Goal: Task Accomplishment & Management: Use online tool/utility

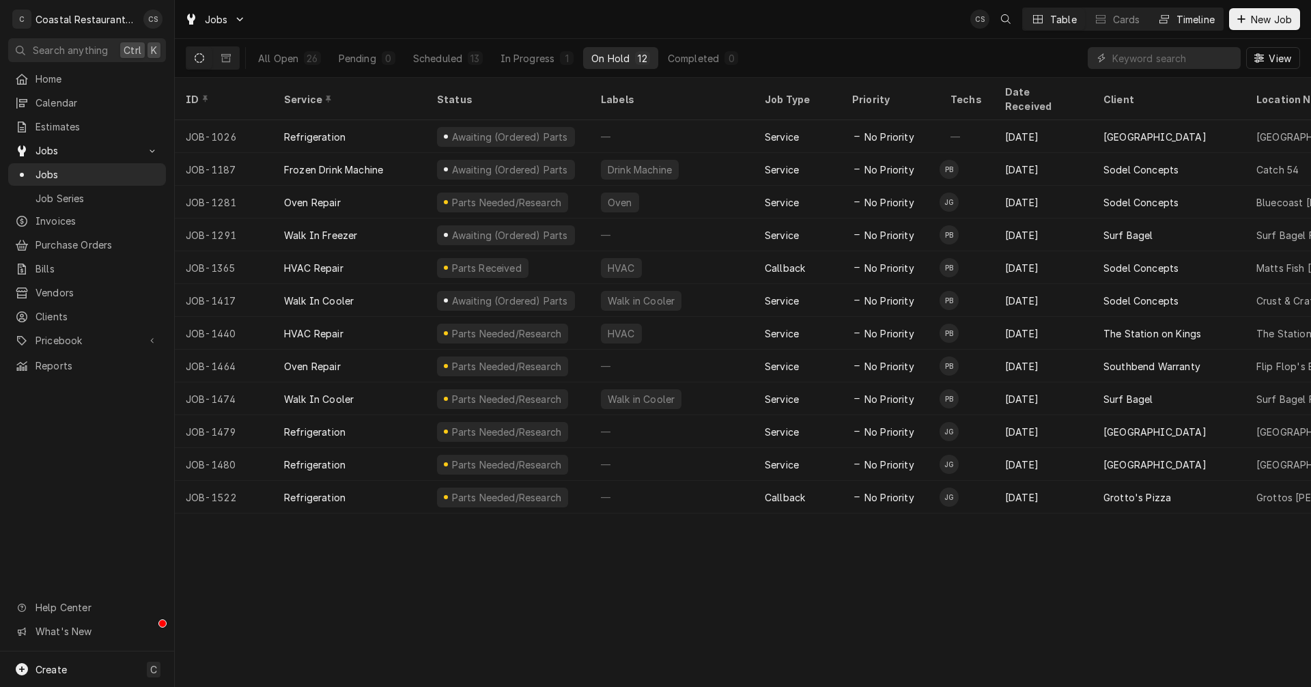
click at [1195, 18] on div "Timeline" at bounding box center [1195, 19] width 38 height 14
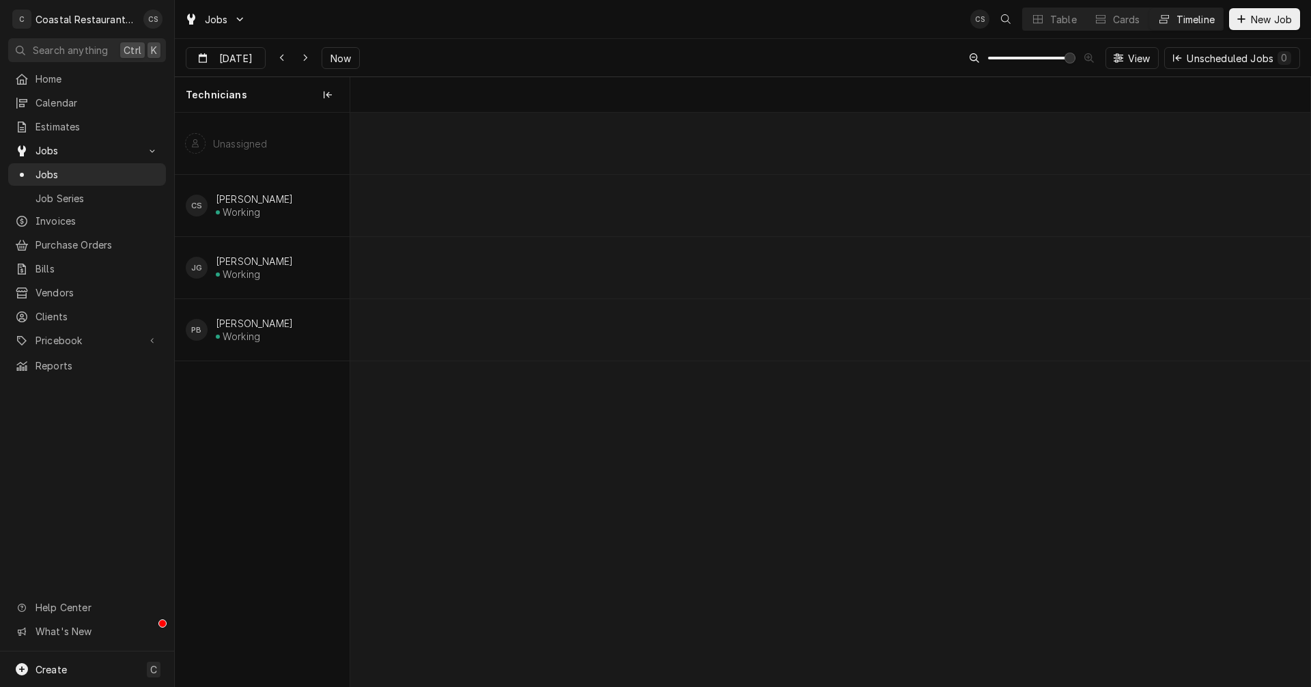
scroll to position [0, 19014]
click at [348, 53] on span "Now" at bounding box center [341, 58] width 26 height 14
type input "Aug 20"
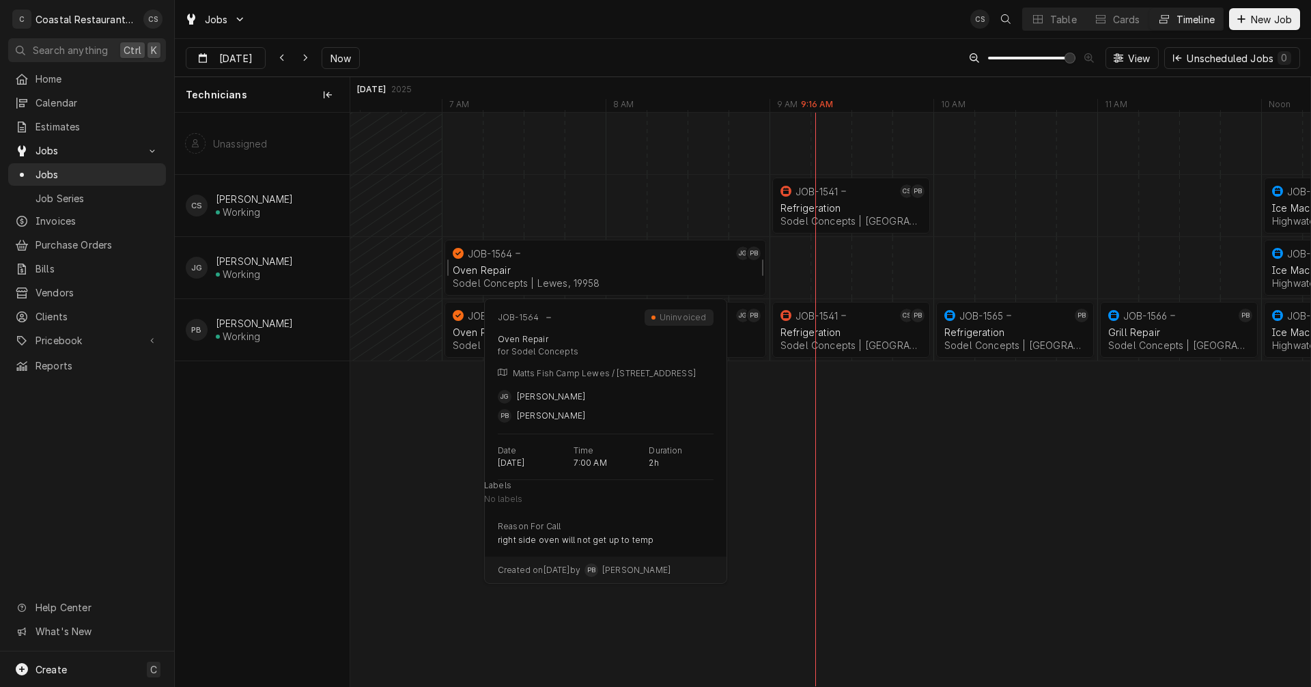
click at [544, 266] on div "Oven Repair" at bounding box center [605, 270] width 305 height 12
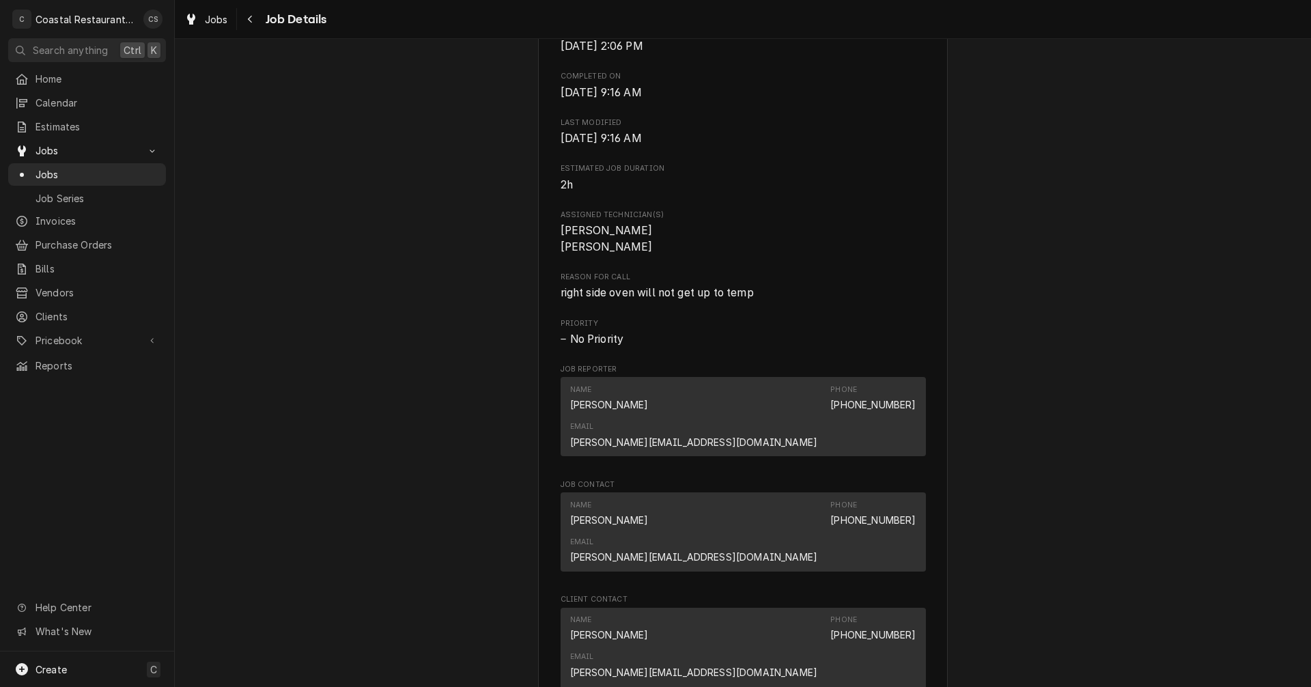
scroll to position [614, 0]
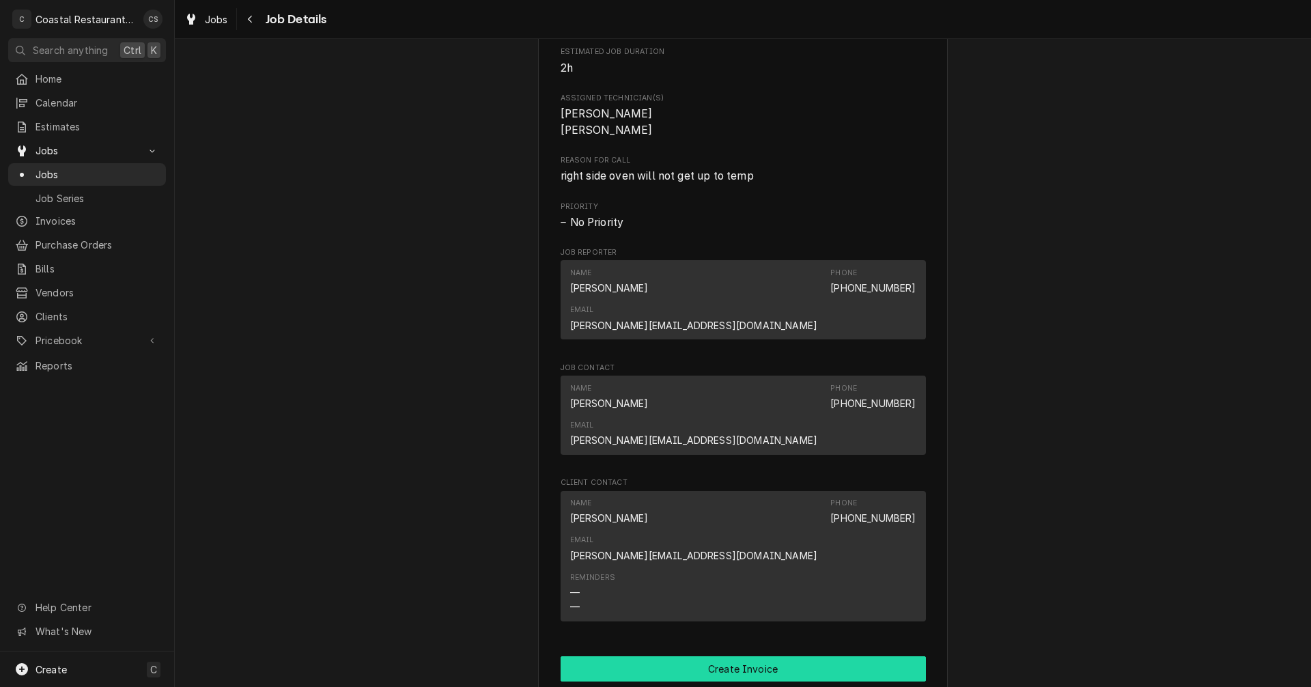
click at [754, 656] on button "Create Invoice" at bounding box center [742, 668] width 365 height 25
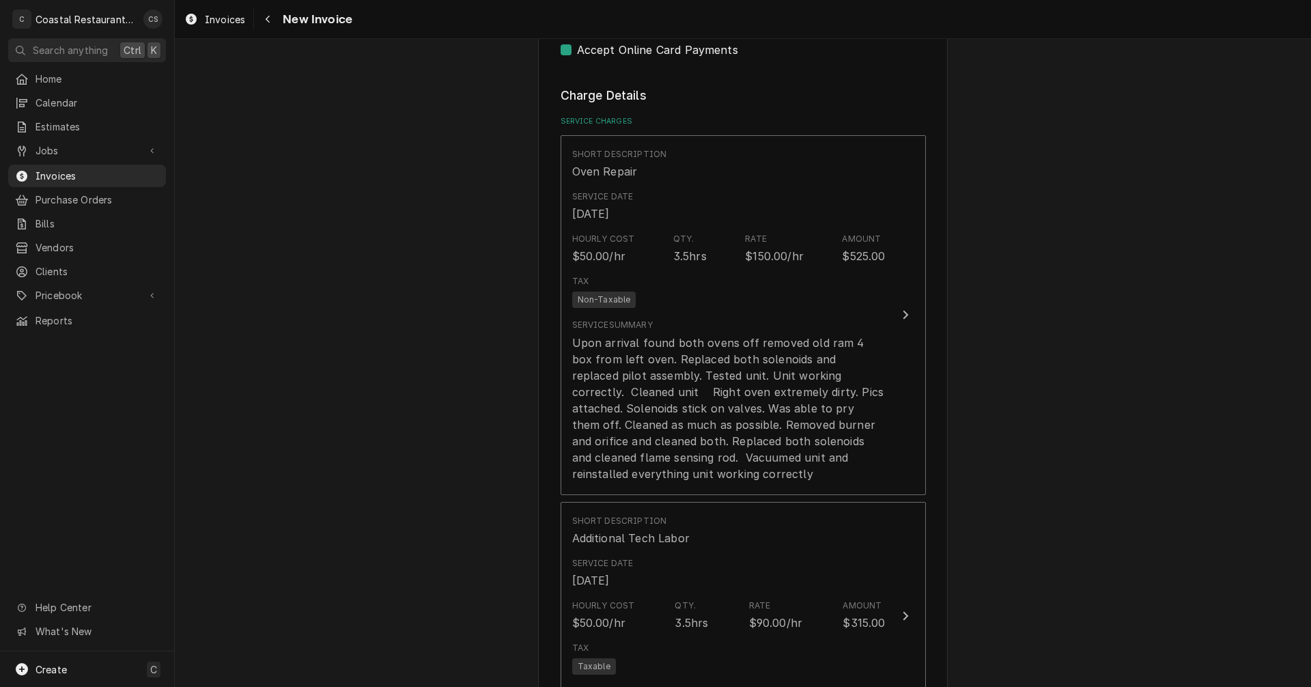
scroll to position [1092, 0]
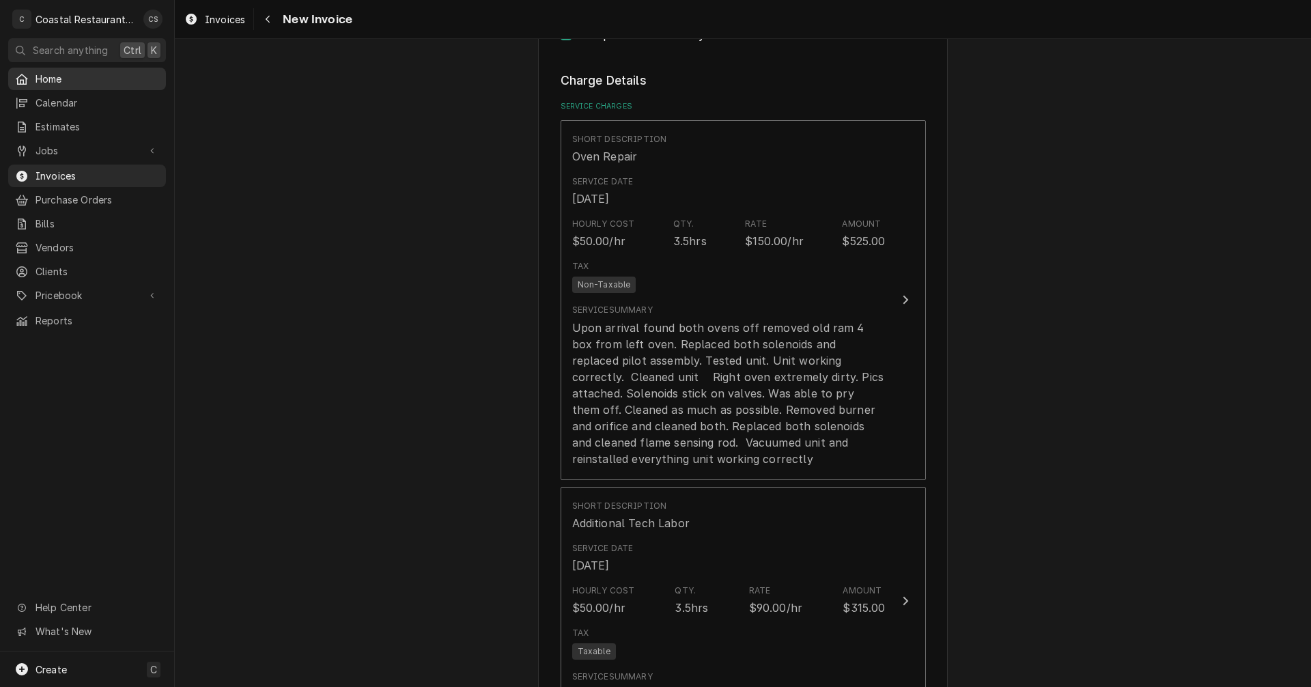
click at [57, 79] on span "Home" at bounding box center [97, 79] width 124 height 14
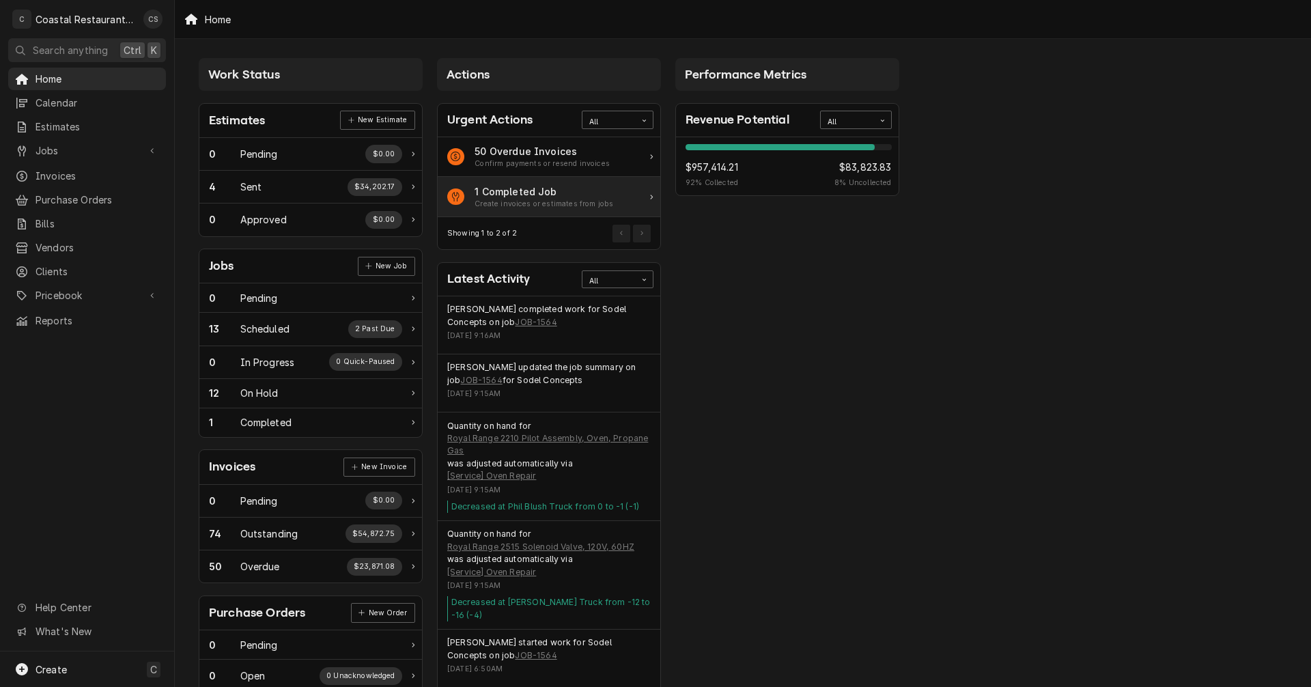
click at [520, 194] on div "1 Completed Job" at bounding box center [543, 191] width 139 height 14
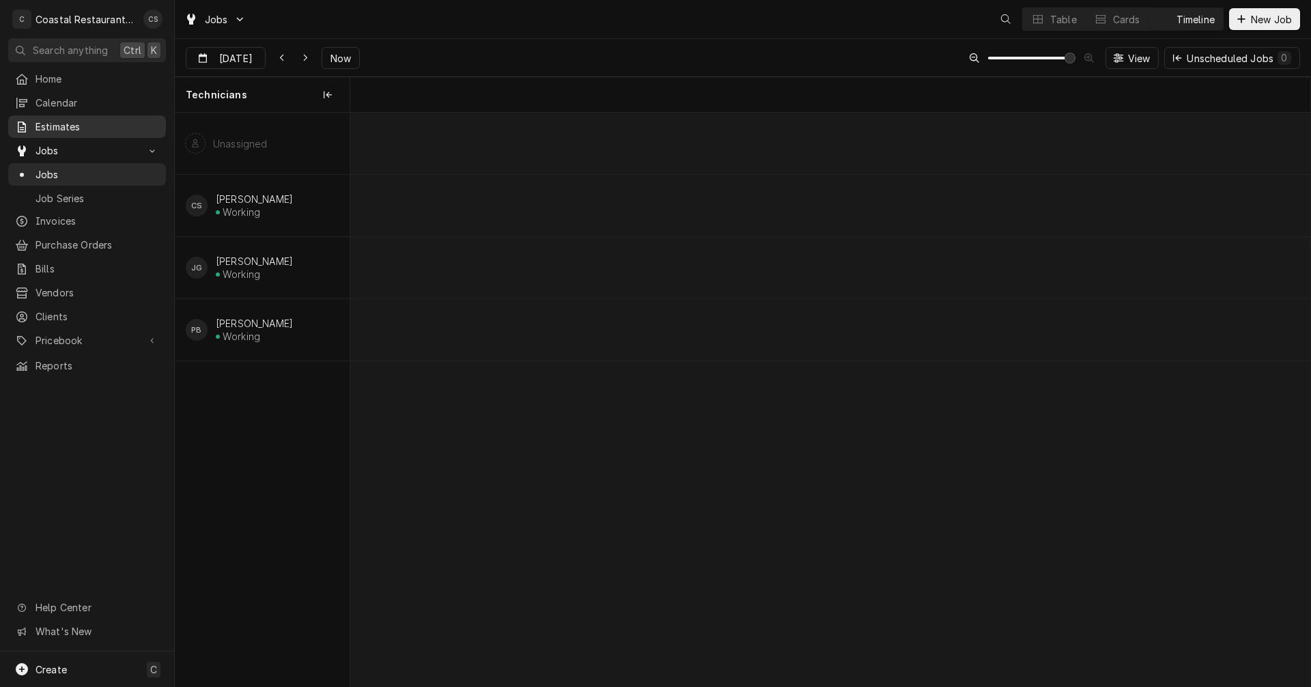
scroll to position [0, 19037]
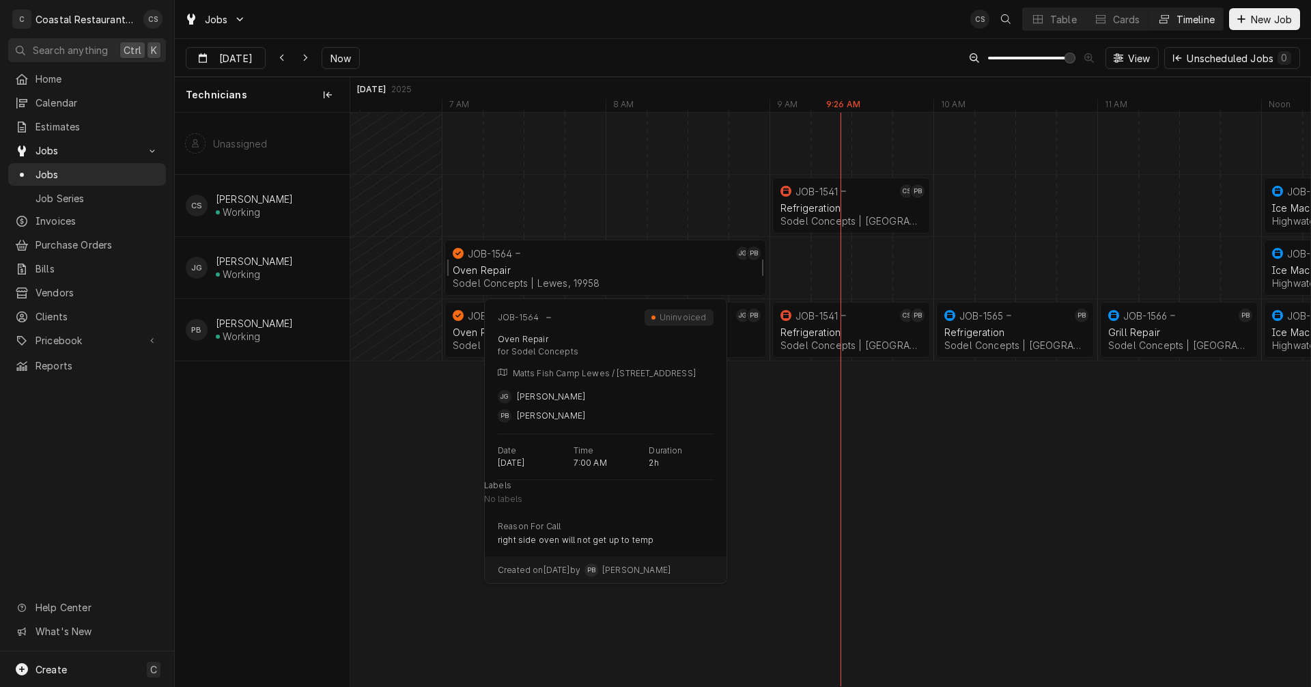
click at [608, 259] on div "JOB-1564" at bounding box center [591, 253] width 283 height 16
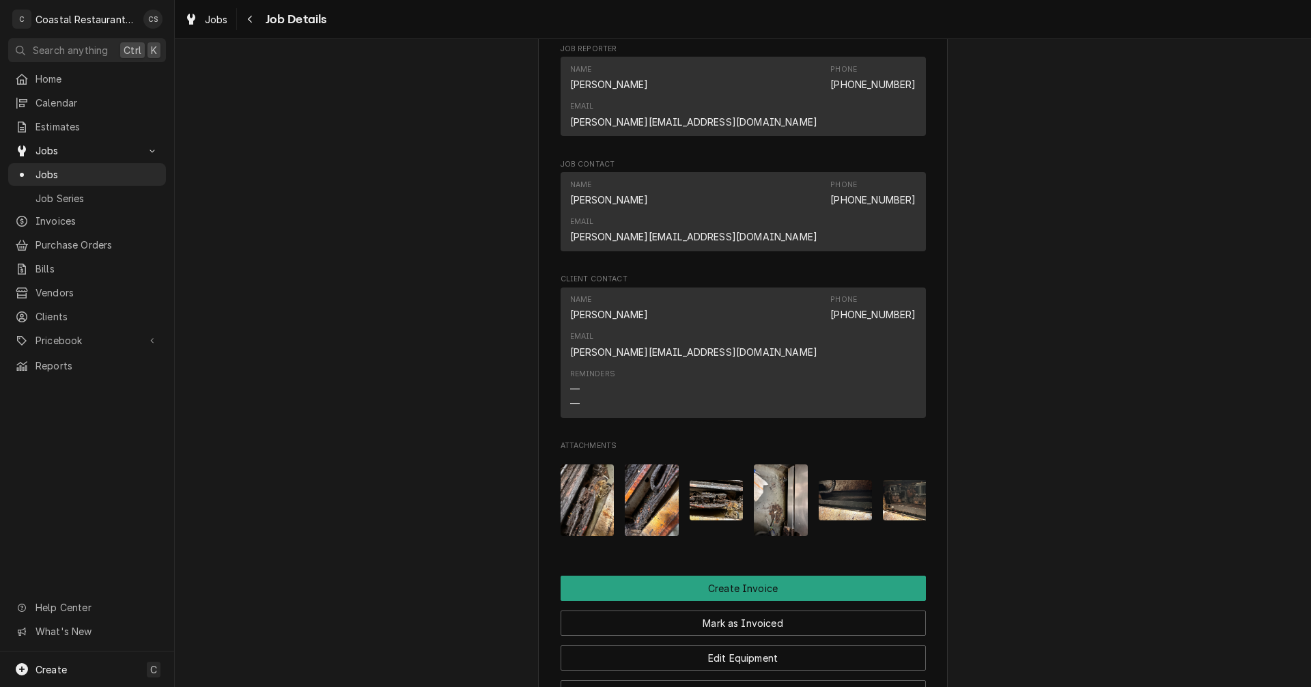
scroll to position [887, 0]
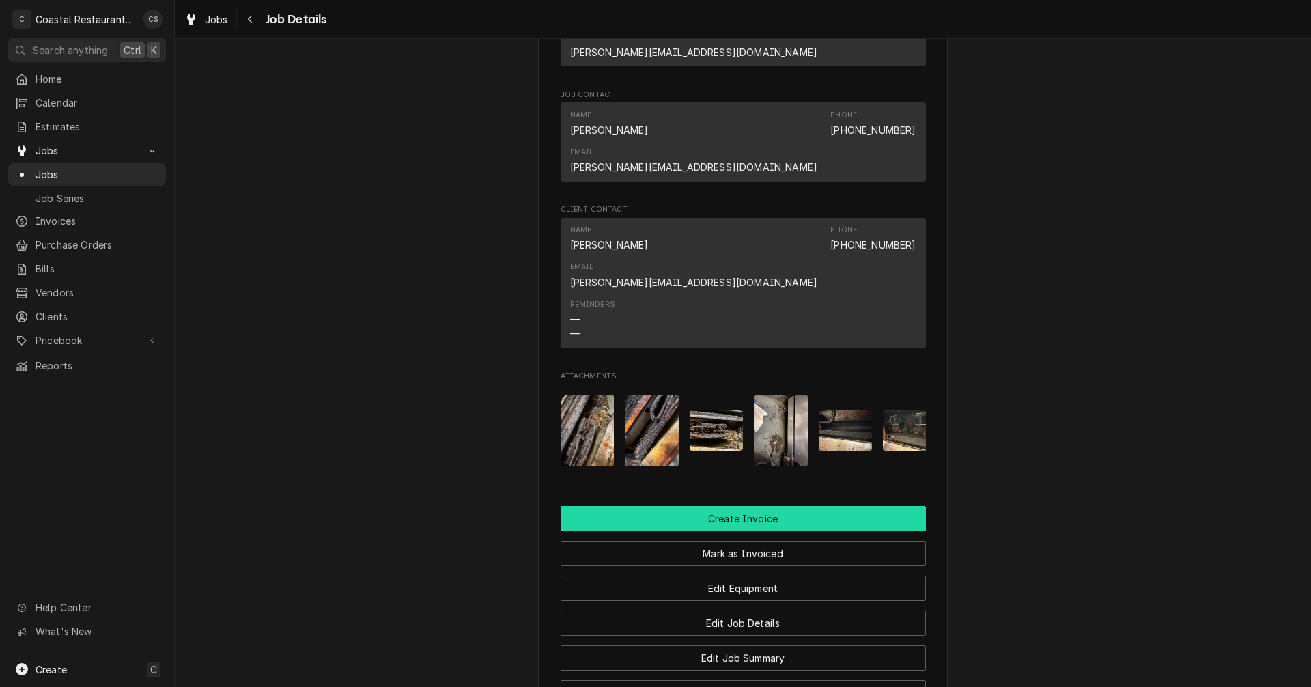
click at [743, 506] on button "Create Invoice" at bounding box center [742, 518] width 365 height 25
